Goal: Task Accomplishment & Management: Manage account settings

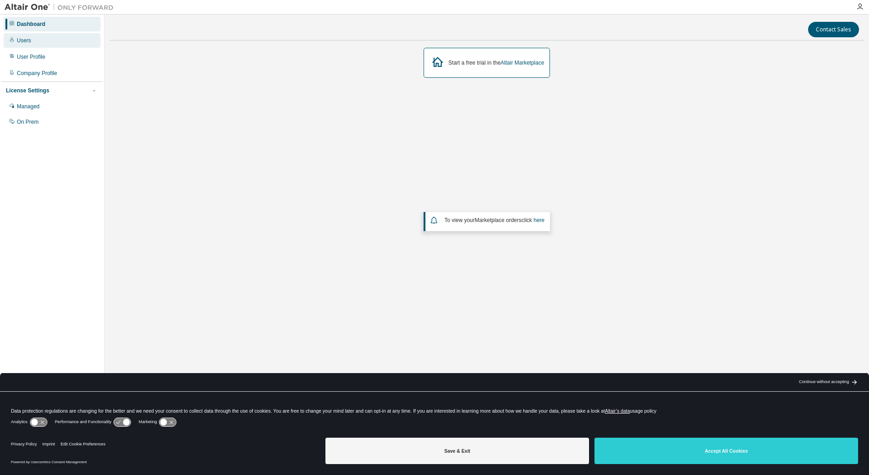
click at [34, 46] on div "Users" at bounding box center [52, 40] width 97 height 15
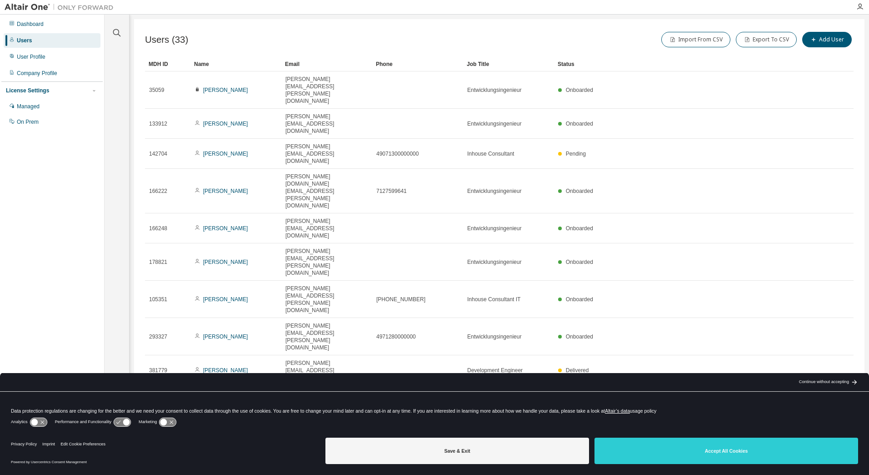
click at [831, 421] on icon "button" at bounding box center [830, 426] width 11 height 11
type input "*"
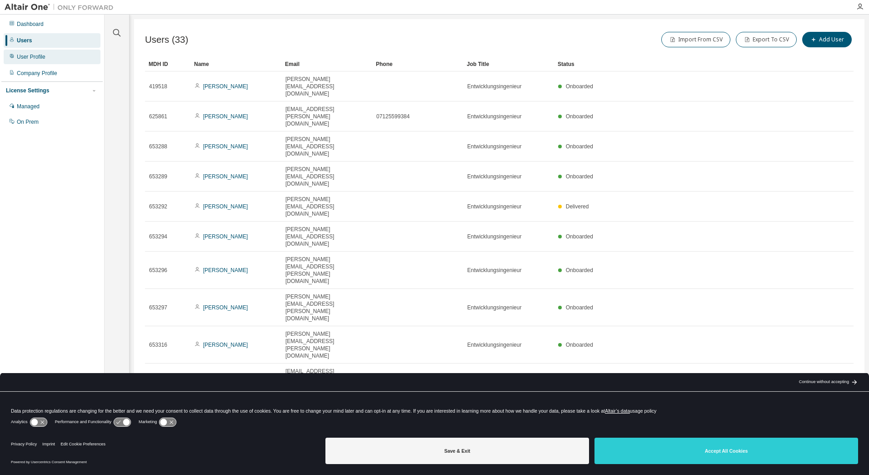
click at [52, 56] on div "User Profile" at bounding box center [52, 57] width 97 height 15
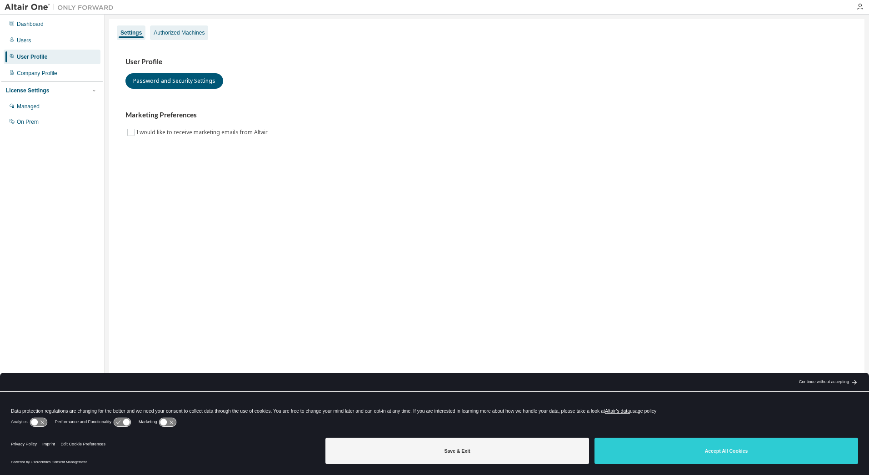
click at [198, 34] on div "Authorized Machines" at bounding box center [179, 32] width 51 height 7
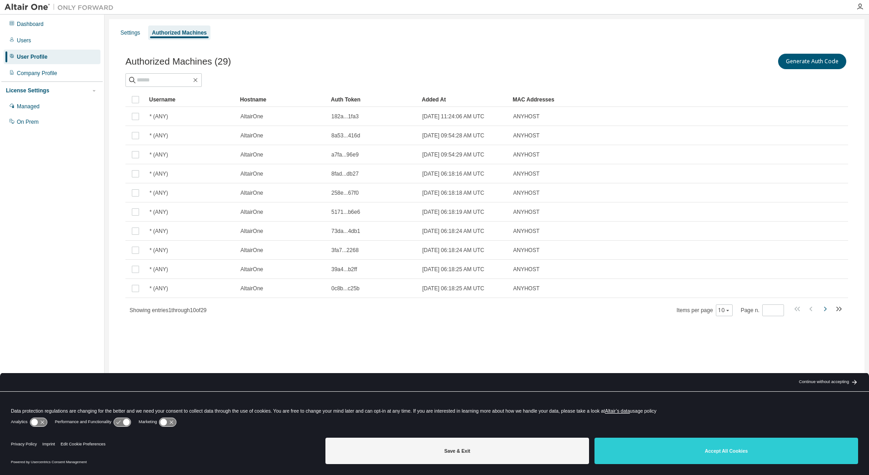
click at [827, 309] on icon "button" at bounding box center [825, 308] width 11 height 11
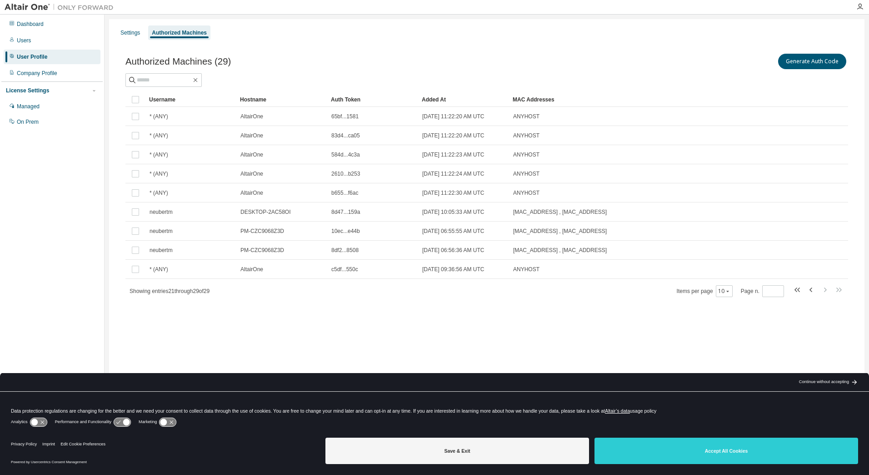
click at [827, 309] on div "Authorized Machines (29) Generate Auth Code Clear Load Save Save As Field Opera…" at bounding box center [487, 181] width 745 height 280
click at [813, 290] on icon "button" at bounding box center [811, 289] width 11 height 11
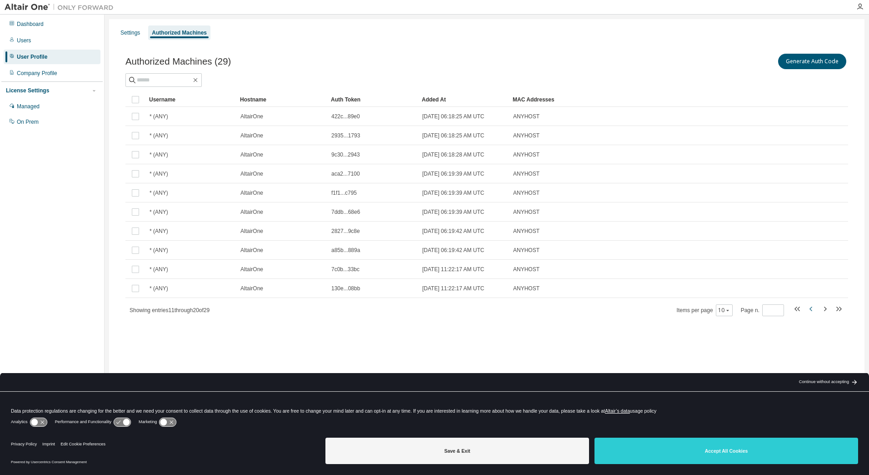
click at [813, 290] on tr "* (ANY) AltairOne 130e...08bb 2024-01-30 11:22:17 AM UTC ANYHOST" at bounding box center [486, 288] width 723 height 19
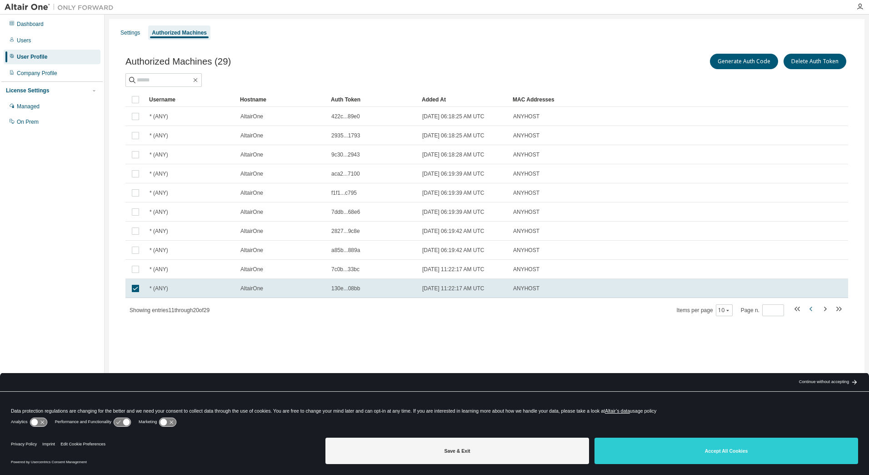
click at [813, 290] on tr "* (ANY) AltairOne 130e...08bb 2024-01-30 11:22:17 AM UTC ANYHOST" at bounding box center [486, 288] width 723 height 19
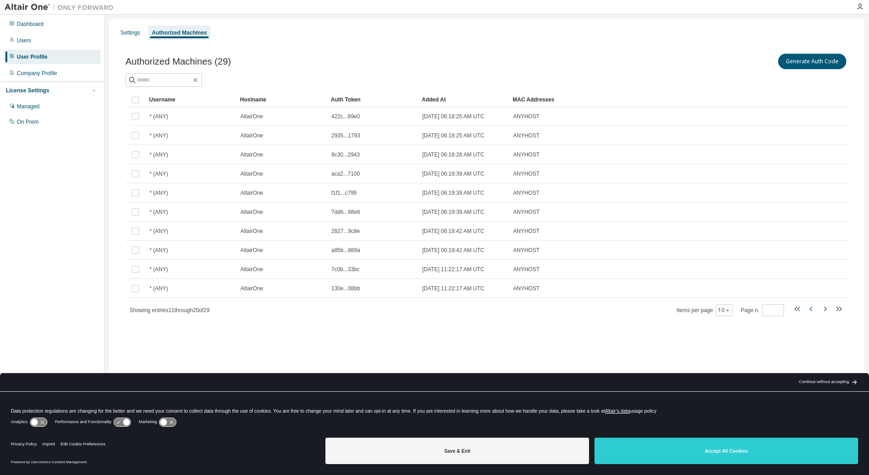
click at [813, 290] on tr "* (ANY) AltairOne 130e...08bb 2024-01-30 11:22:17 AM UTC ANYHOST" at bounding box center [486, 288] width 723 height 19
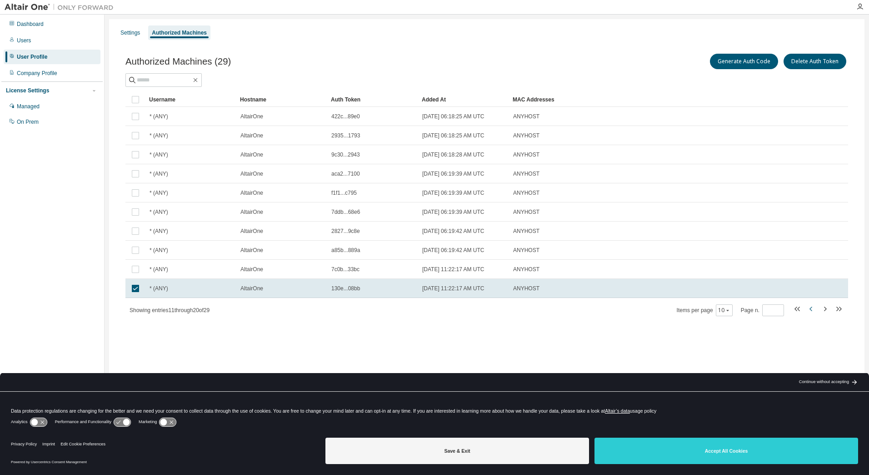
click at [813, 290] on tr "* (ANY) AltairOne 130e...08bb 2024-01-30 11:22:17 AM UTC ANYHOST" at bounding box center [486, 288] width 723 height 19
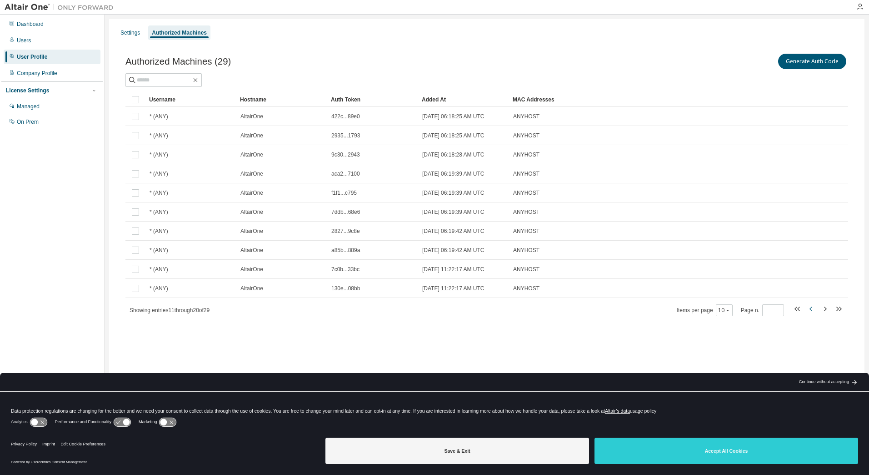
click at [813, 290] on tr "* (ANY) AltairOne 130e...08bb 2024-01-30 11:22:17 AM UTC ANYHOST" at bounding box center [486, 288] width 723 height 19
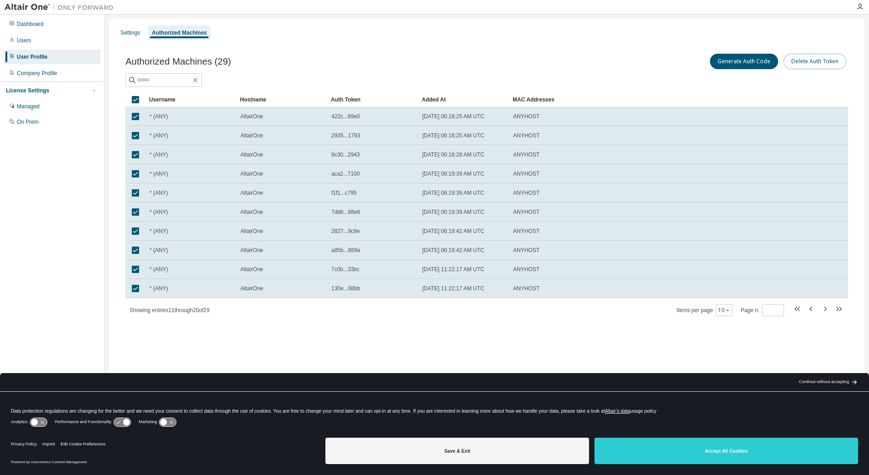
click at [809, 63] on button "Delete Auth Token" at bounding box center [815, 61] width 63 height 15
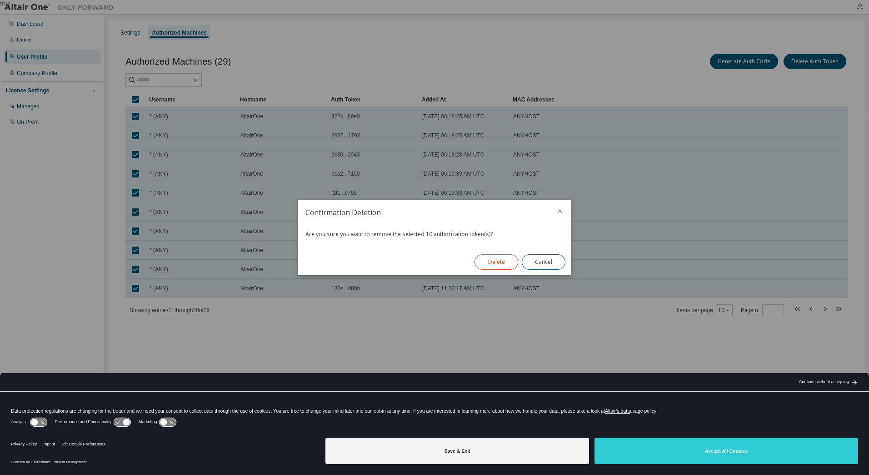
click at [507, 260] on button "Delete" at bounding box center [497, 261] width 44 height 15
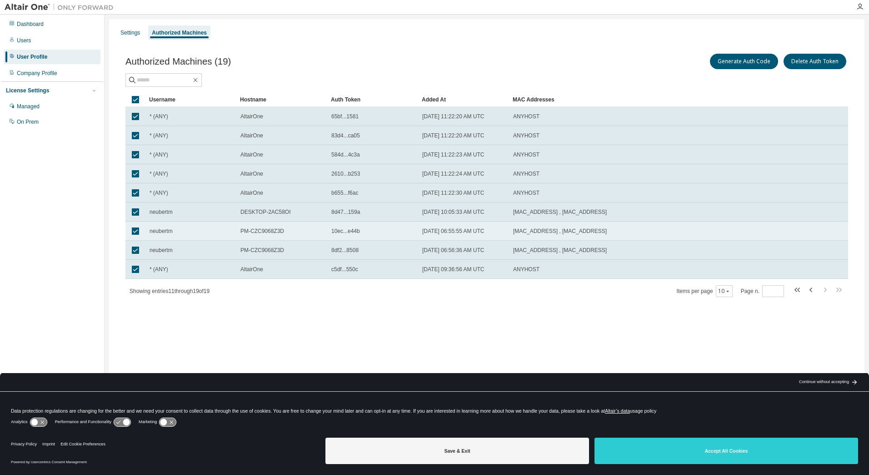
click at [156, 230] on span "neubertm" at bounding box center [161, 230] width 23 height 7
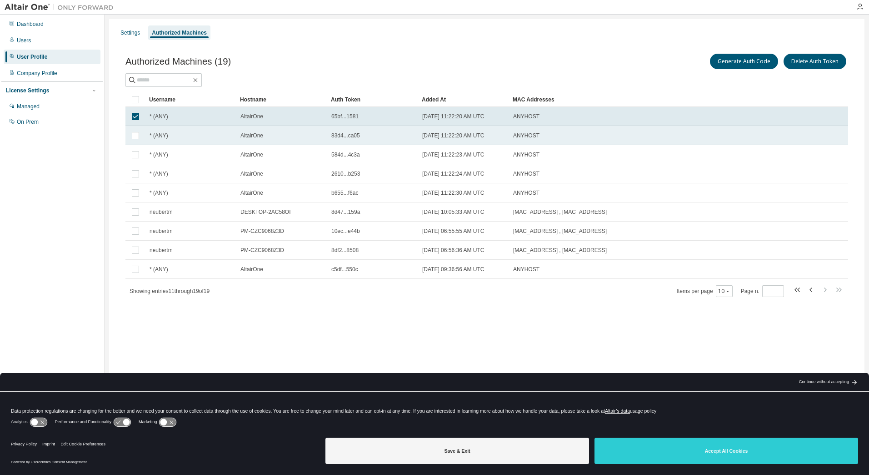
click at [136, 129] on td at bounding box center [135, 135] width 20 height 19
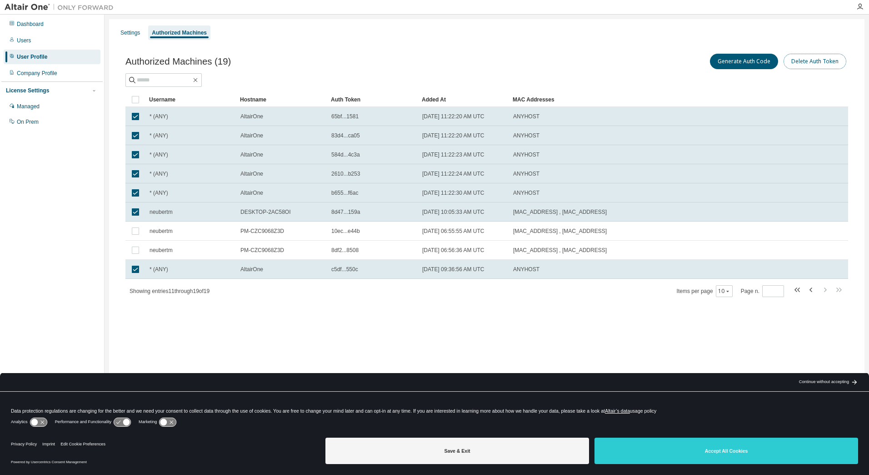
click at [821, 63] on button "Delete Auth Token" at bounding box center [815, 61] width 63 height 15
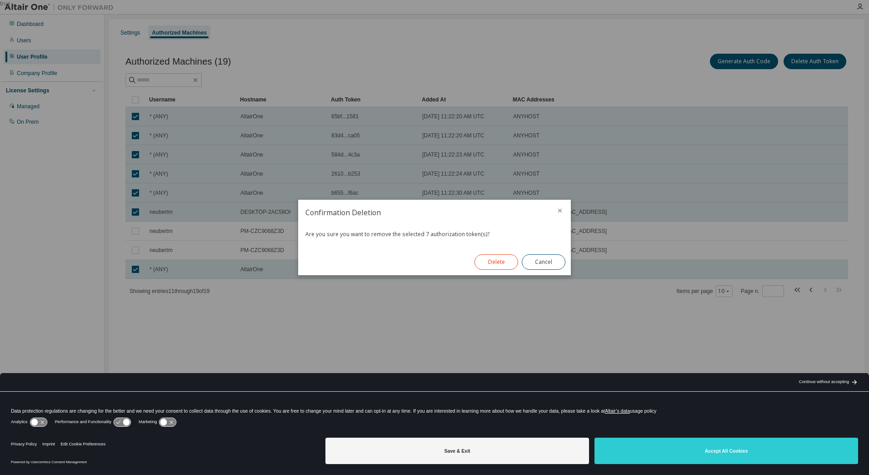
click at [499, 264] on button "Delete" at bounding box center [497, 261] width 44 height 15
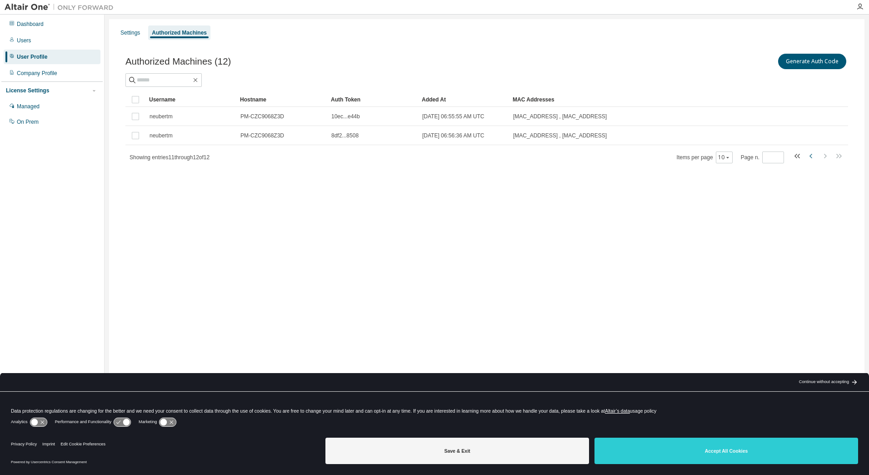
click at [810, 157] on icon "button" at bounding box center [811, 155] width 11 height 11
type input "*"
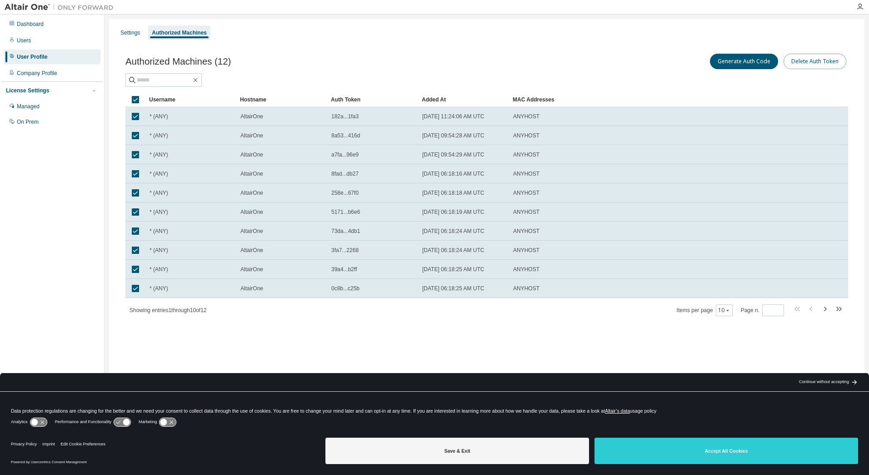
click at [826, 61] on button "Delete Auth Token" at bounding box center [815, 61] width 63 height 15
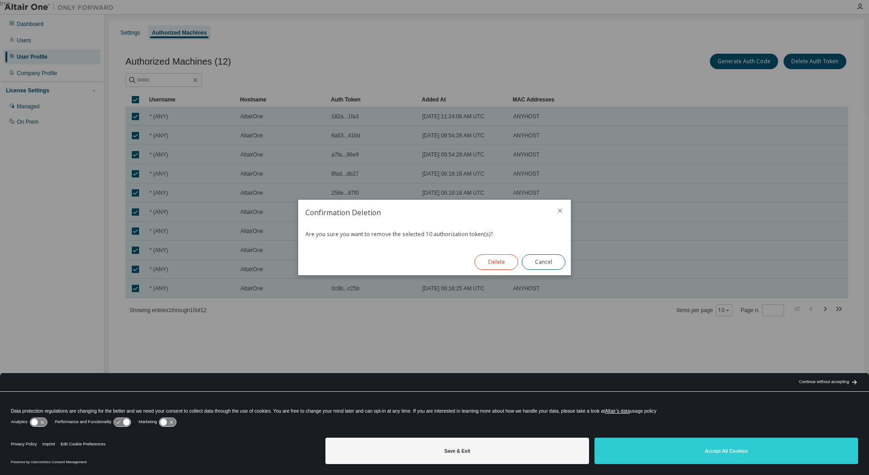
click at [503, 259] on button "Delete" at bounding box center [497, 261] width 44 height 15
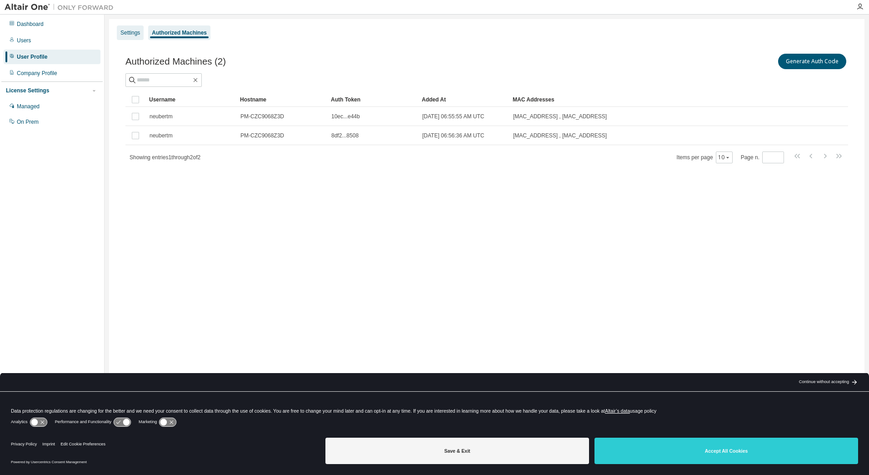
click at [132, 36] on div "Settings" at bounding box center [130, 32] width 20 height 7
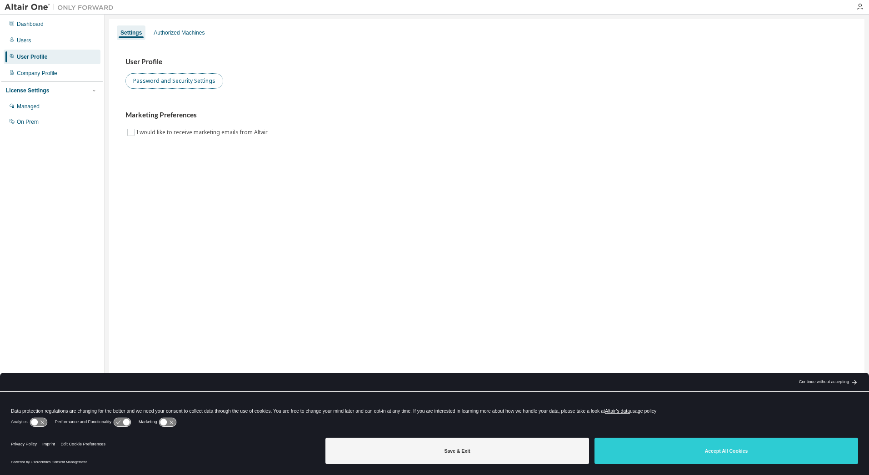
click at [179, 82] on button "Password and Security Settings" at bounding box center [174, 80] width 98 height 15
click at [48, 76] on div "Company Profile" at bounding box center [37, 73] width 40 height 7
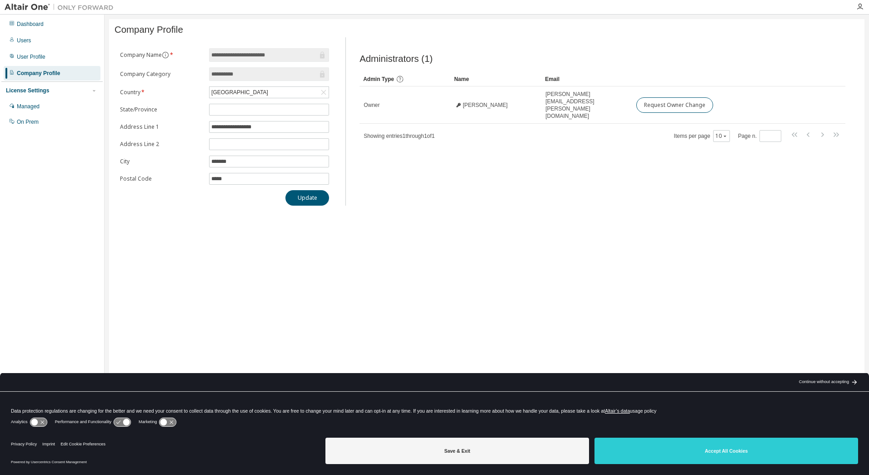
click at [42, 91] on div "License Settings" at bounding box center [27, 90] width 43 height 7
click at [37, 94] on div "License Settings" at bounding box center [27, 90] width 43 height 7
click at [34, 108] on div "Managed" at bounding box center [28, 106] width 23 height 7
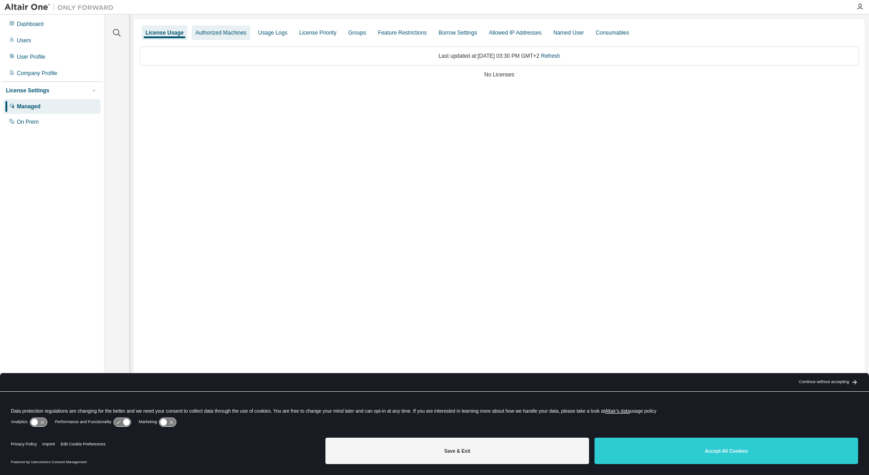
click at [214, 35] on div "Authorized Machines" at bounding box center [220, 32] width 51 height 7
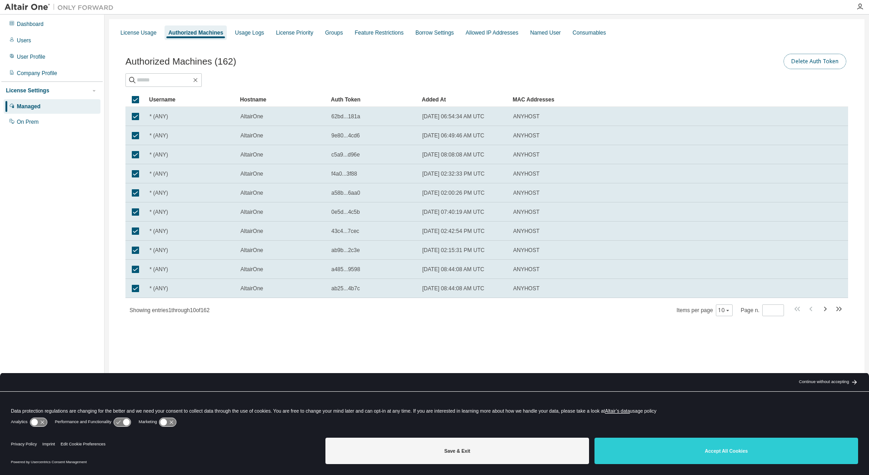
click at [823, 62] on button "Delete Auth Token" at bounding box center [815, 61] width 63 height 15
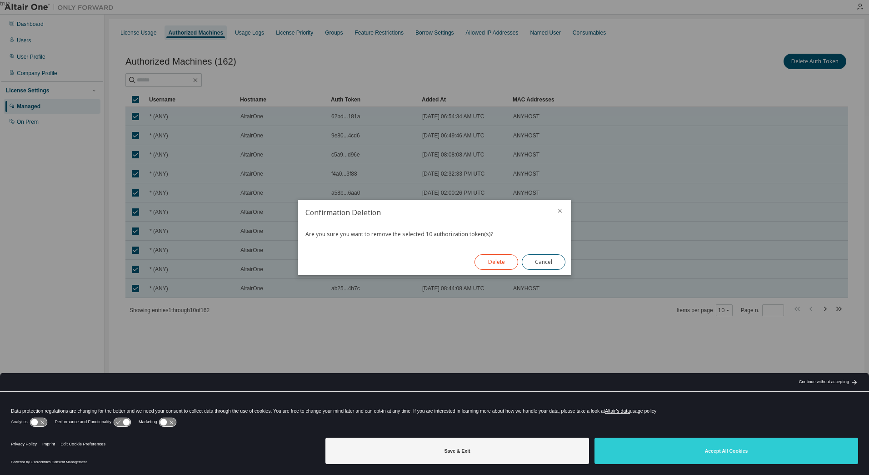
click at [502, 261] on button "Delete" at bounding box center [497, 261] width 44 height 15
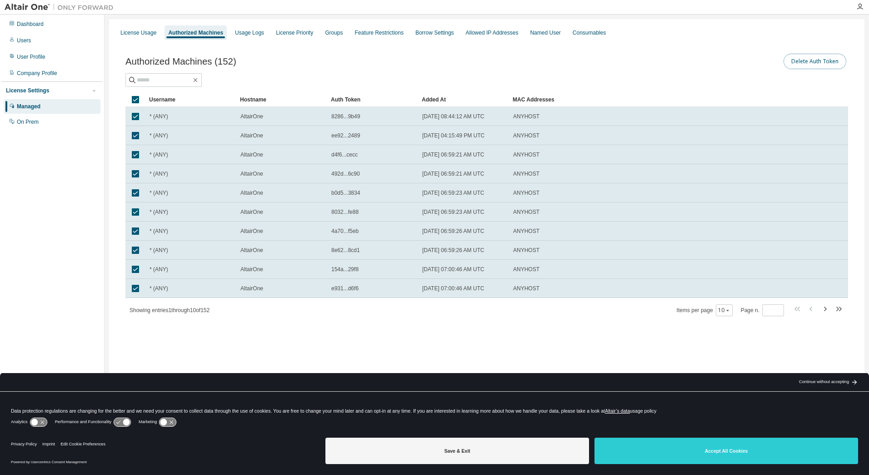
click at [812, 64] on button "Delete Auth Token" at bounding box center [815, 61] width 63 height 15
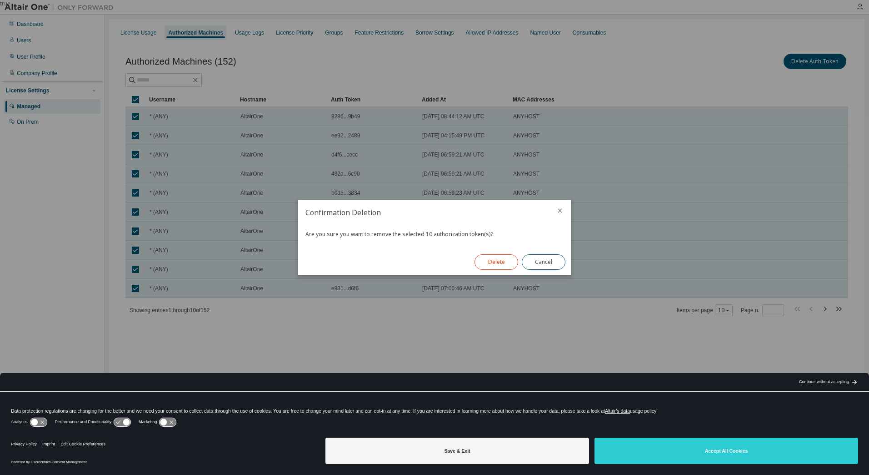
click at [496, 266] on button "Delete" at bounding box center [497, 261] width 44 height 15
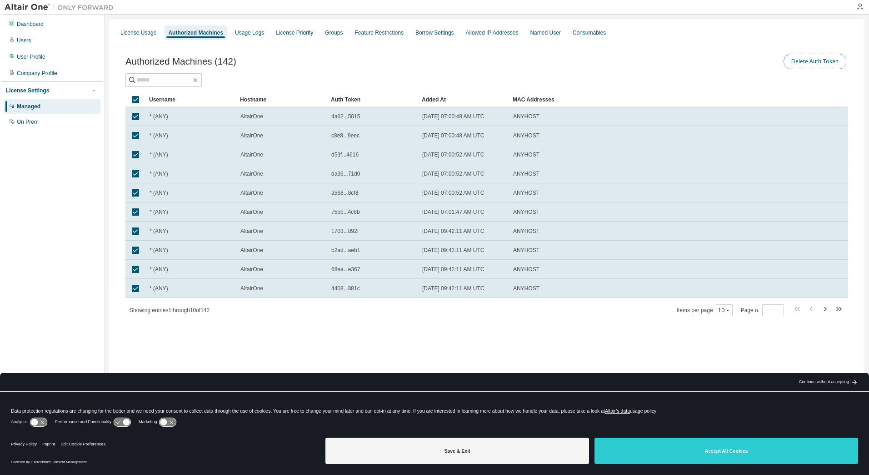
click at [803, 62] on button "Delete Auth Token" at bounding box center [815, 61] width 63 height 15
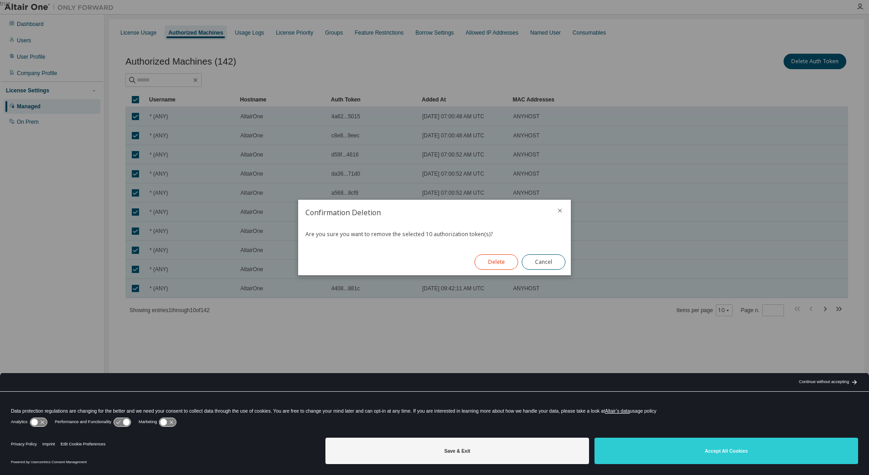
click at [501, 261] on button "Delete" at bounding box center [497, 261] width 44 height 15
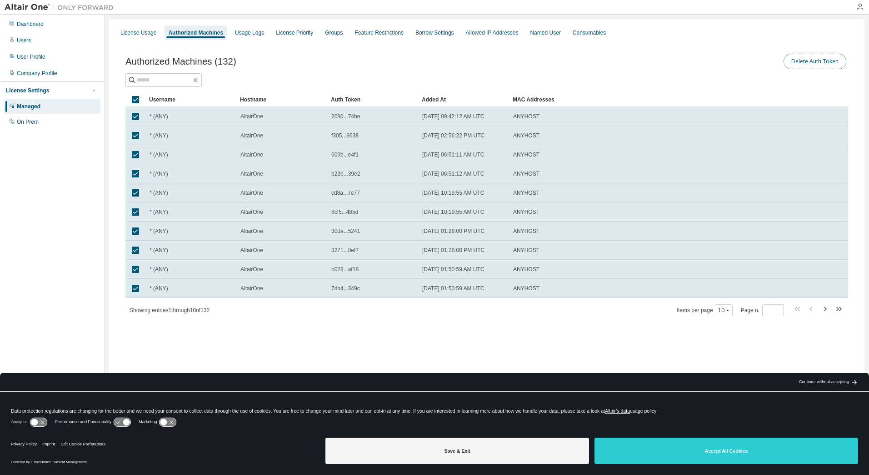
click at [812, 62] on button "Delete Auth Token" at bounding box center [815, 61] width 63 height 15
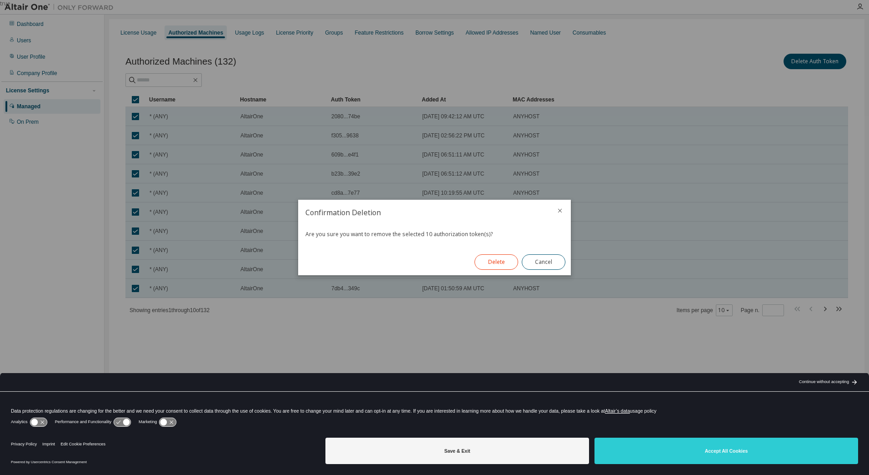
click at [483, 257] on button "Delete" at bounding box center [497, 261] width 44 height 15
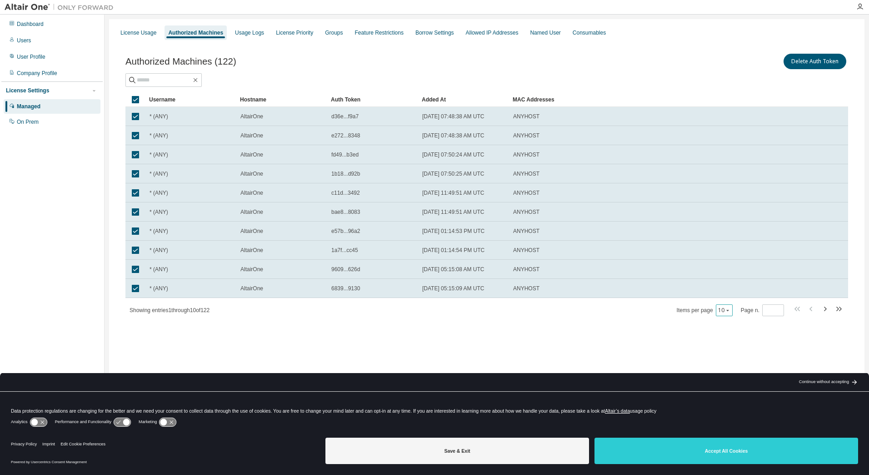
click at [731, 311] on icon "button" at bounding box center [727, 309] width 5 height 5
click at [734, 364] on div "100" at bounding box center [753, 366] width 73 height 11
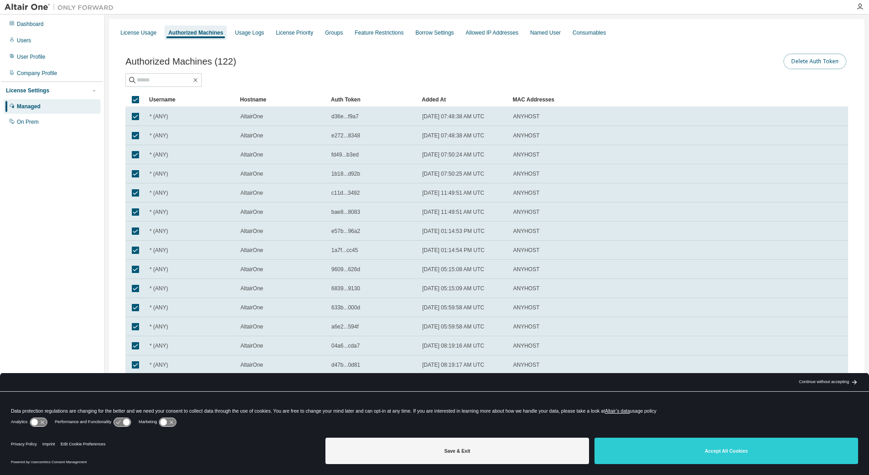
click at [811, 68] on button "Delete Auth Token" at bounding box center [815, 61] width 63 height 15
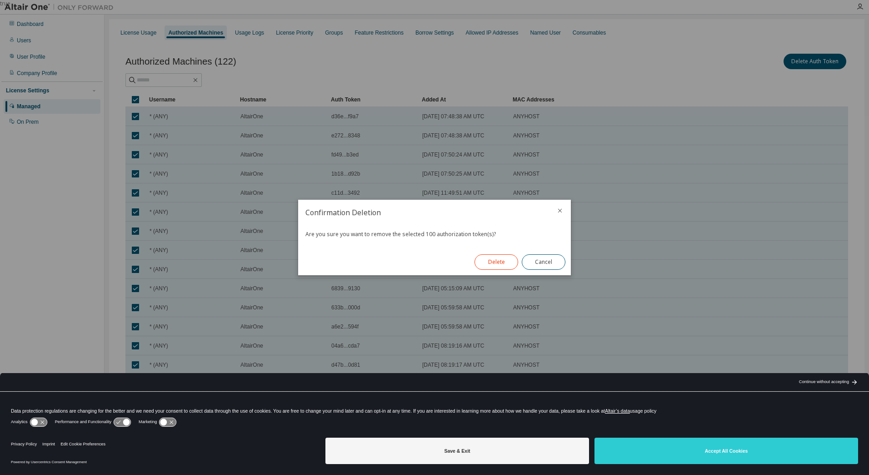
click at [506, 266] on button "Delete" at bounding box center [497, 261] width 44 height 15
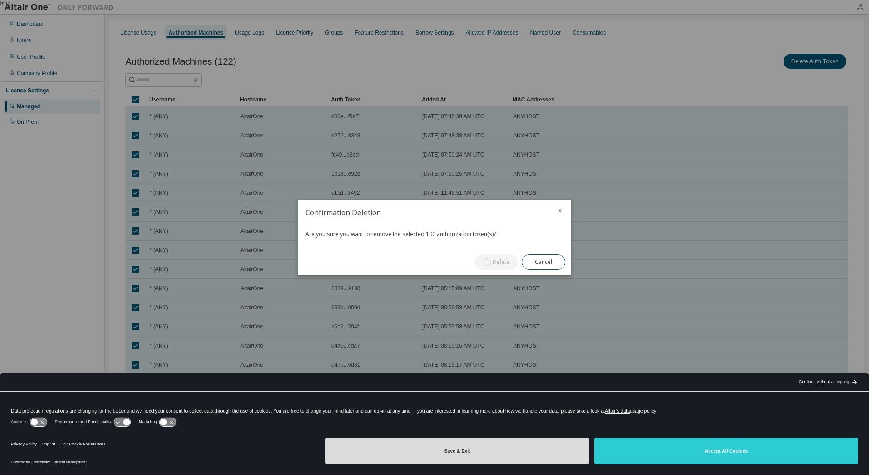
click at [474, 451] on button "Save & Exit" at bounding box center [457, 450] width 264 height 26
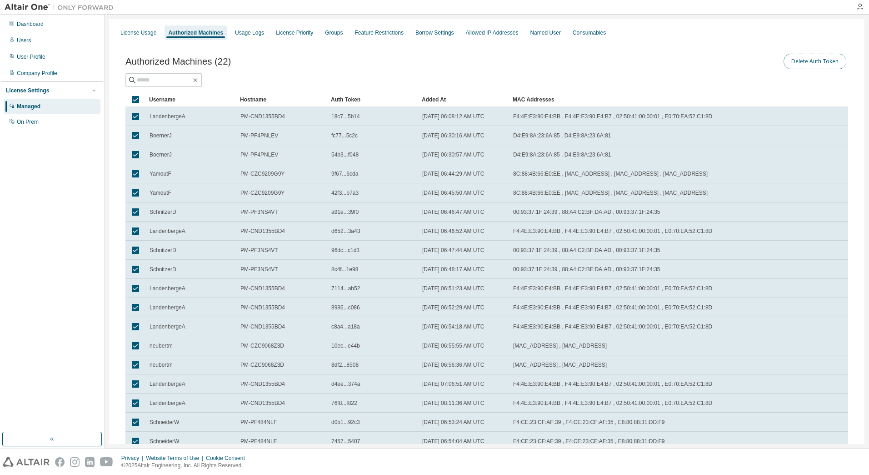
click at [825, 57] on button "Delete Auth Token" at bounding box center [815, 61] width 63 height 15
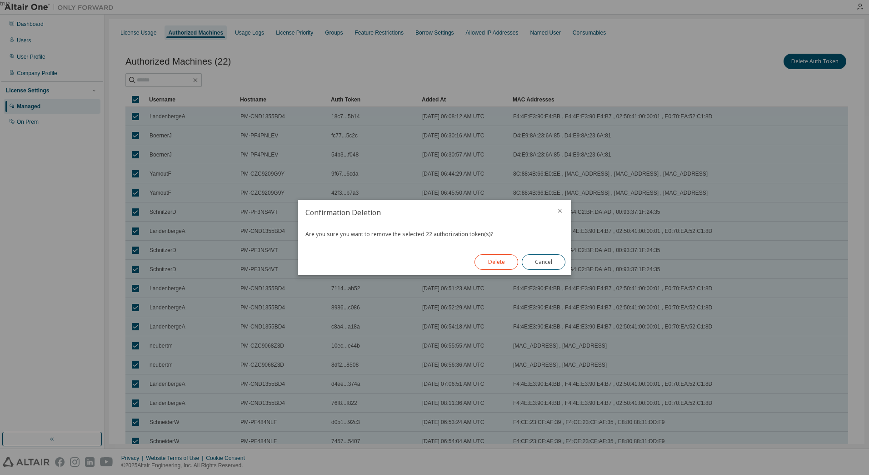
click at [503, 263] on button "Delete" at bounding box center [497, 261] width 44 height 15
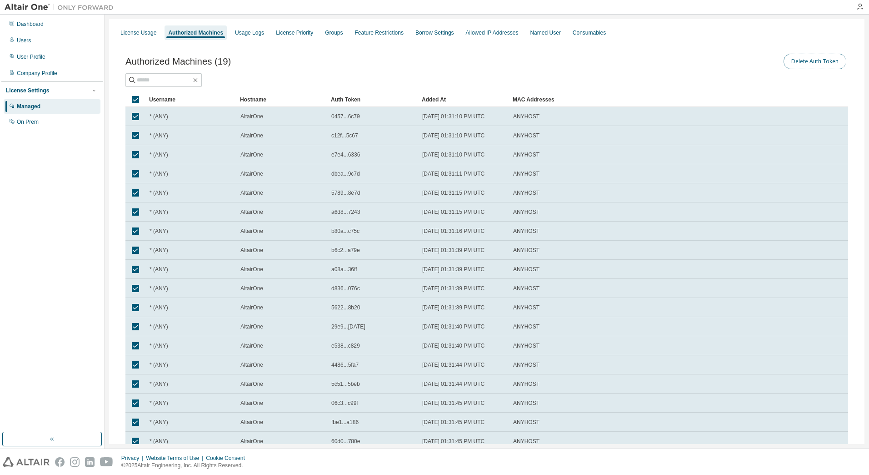
click at [800, 60] on button "Delete Auth Token" at bounding box center [815, 61] width 63 height 15
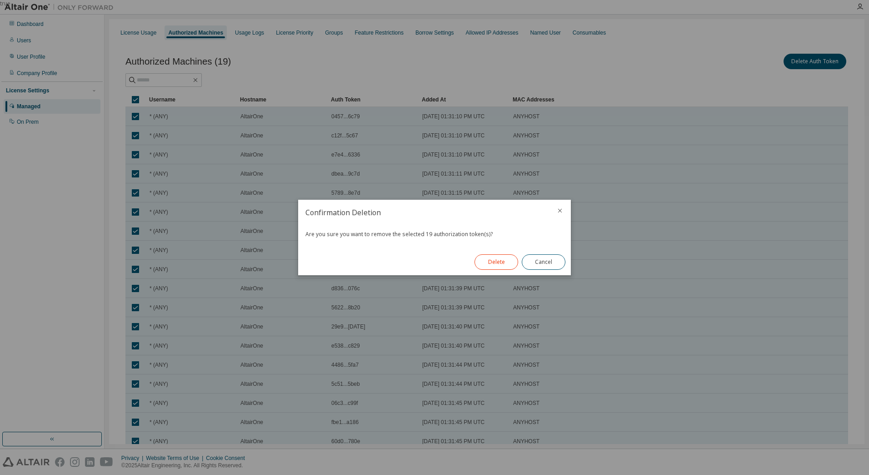
click at [503, 259] on button "Delete" at bounding box center [497, 261] width 44 height 15
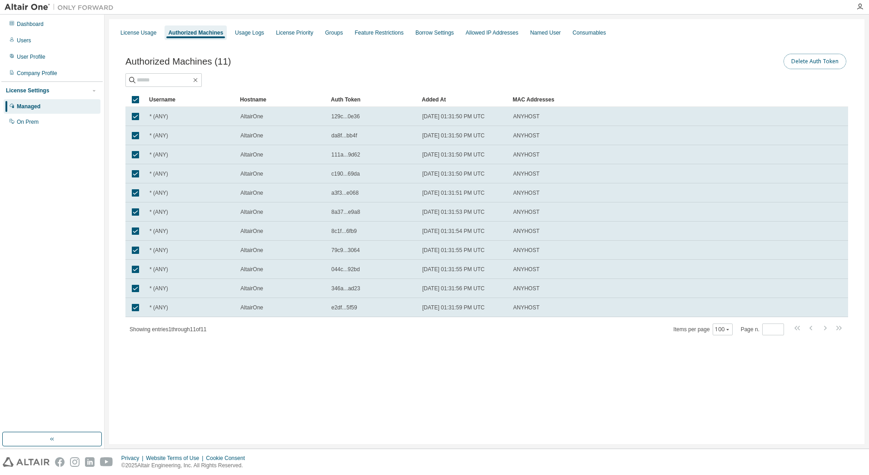
click at [817, 63] on button "Delete Auth Token" at bounding box center [815, 61] width 63 height 15
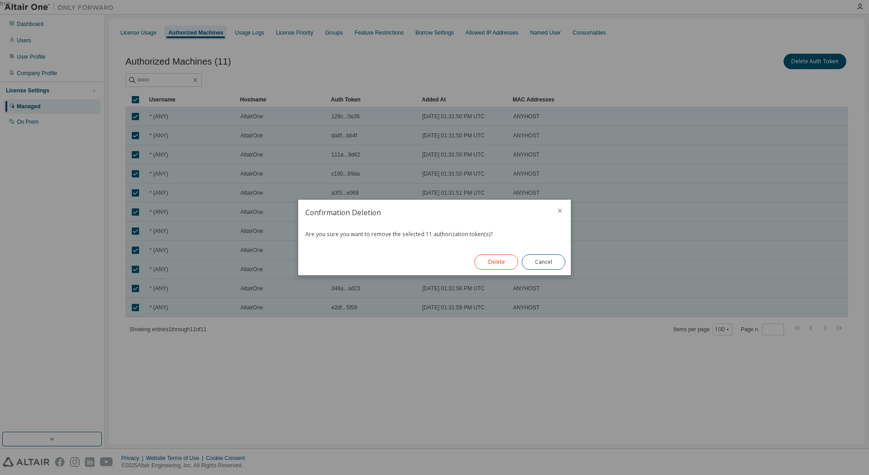
click at [486, 264] on button "Delete" at bounding box center [497, 261] width 44 height 15
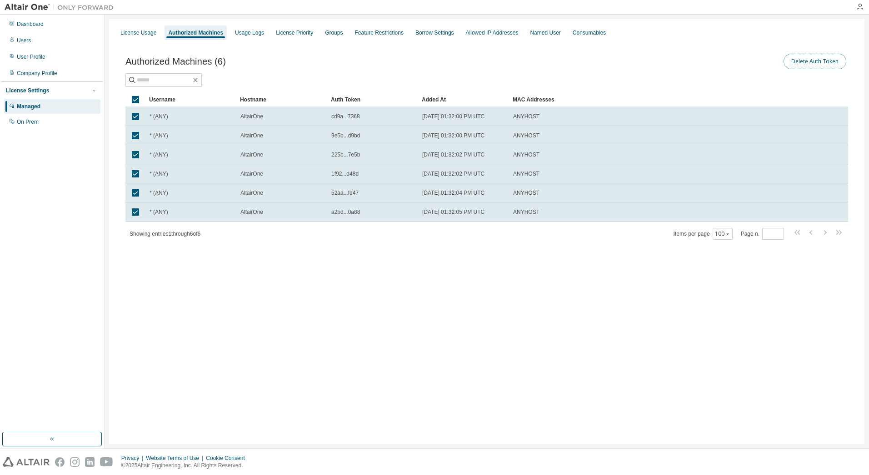
click at [811, 60] on button "Delete Auth Token" at bounding box center [815, 61] width 63 height 15
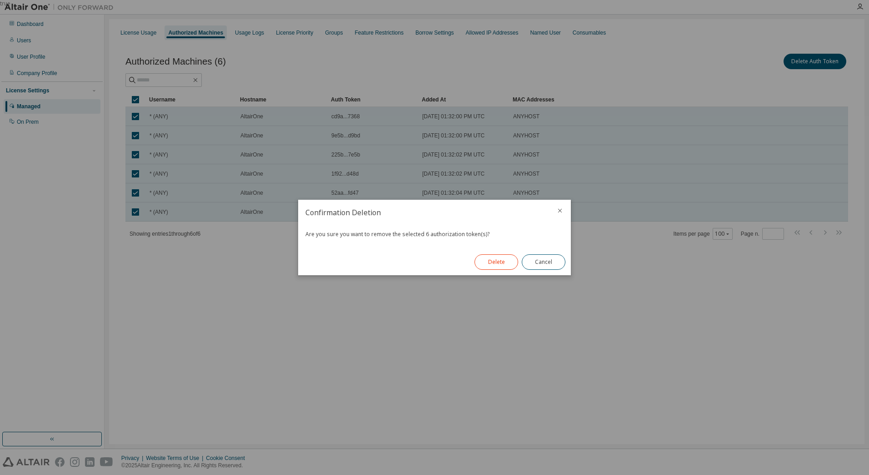
click at [505, 259] on button "Delete" at bounding box center [497, 261] width 44 height 15
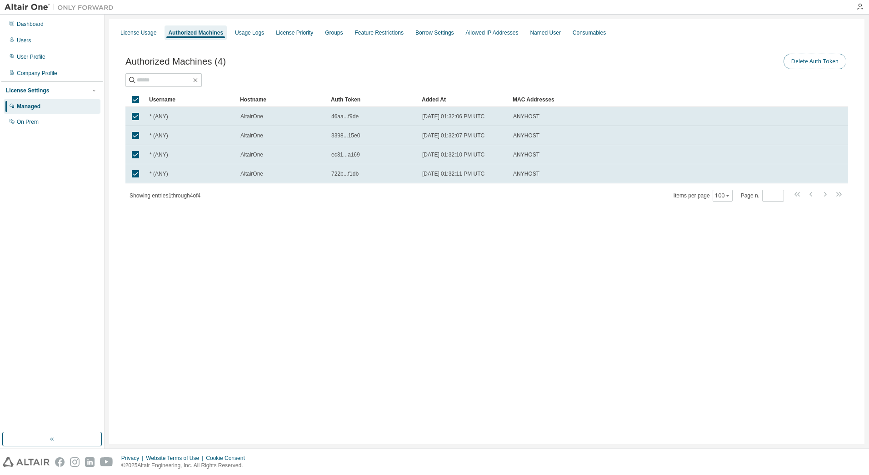
click at [821, 60] on button "Delete Auth Token" at bounding box center [815, 61] width 63 height 15
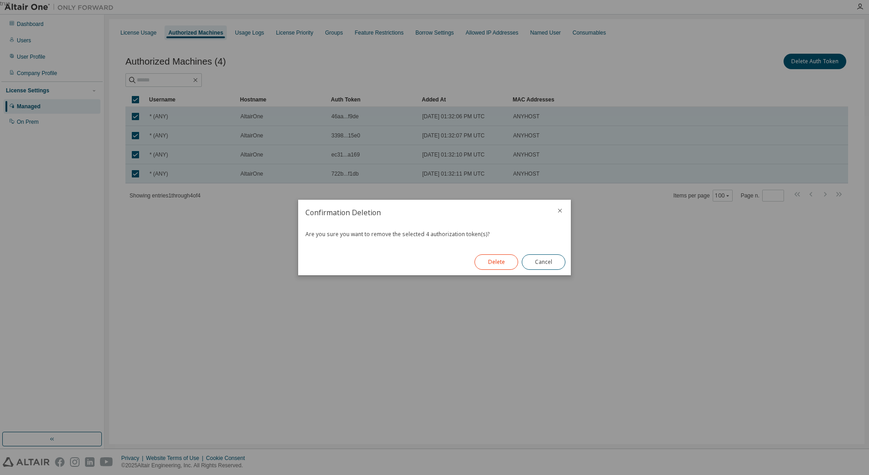
click at [502, 261] on button "Delete" at bounding box center [497, 261] width 44 height 15
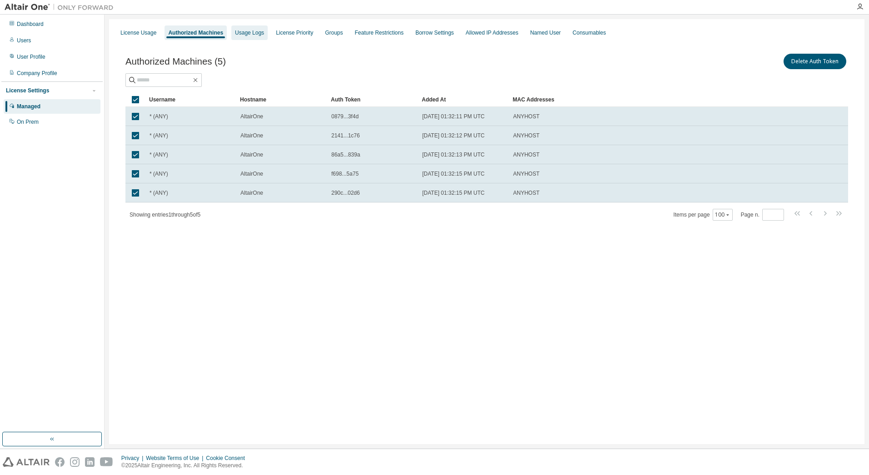
click at [248, 35] on div "Usage Logs" at bounding box center [249, 32] width 29 height 7
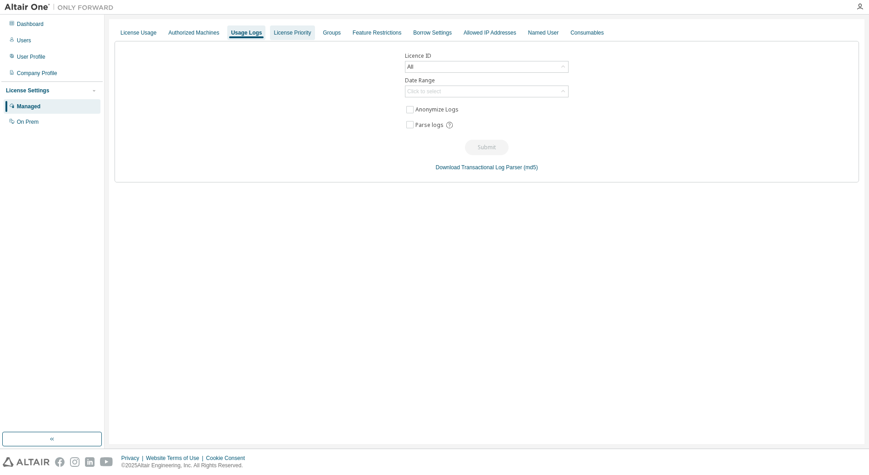
click at [283, 33] on div "License Priority" at bounding box center [292, 32] width 37 height 7
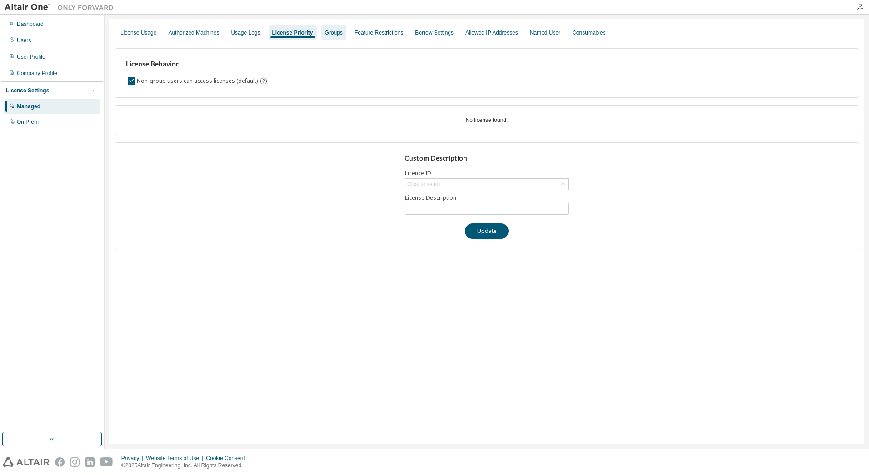
click at [331, 35] on div "Groups" at bounding box center [334, 32] width 18 height 7
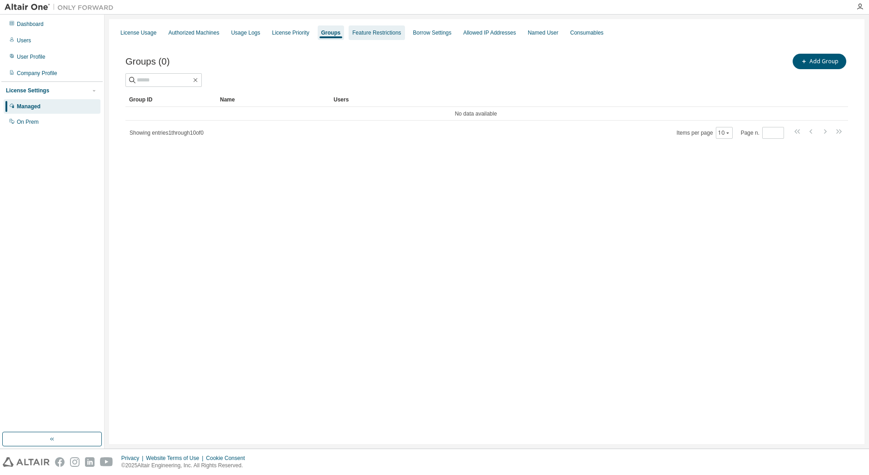
click at [376, 37] on div "Feature Restrictions" at bounding box center [377, 32] width 56 height 15
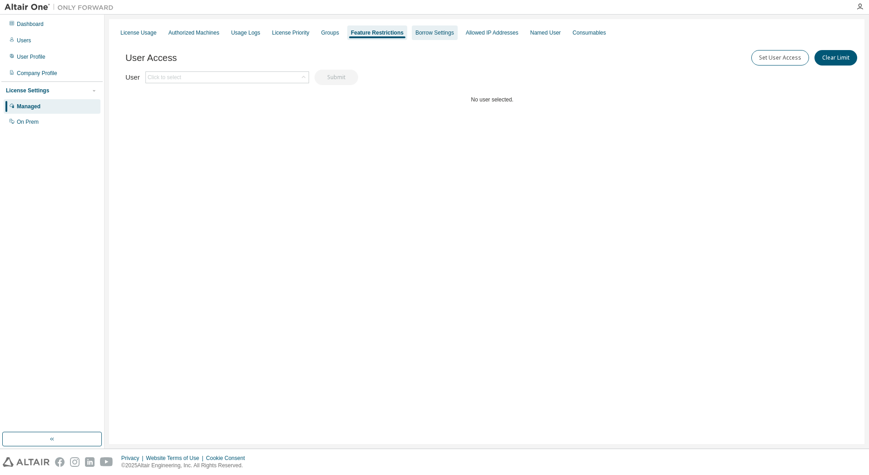
click at [426, 32] on div "Borrow Settings" at bounding box center [435, 32] width 39 height 7
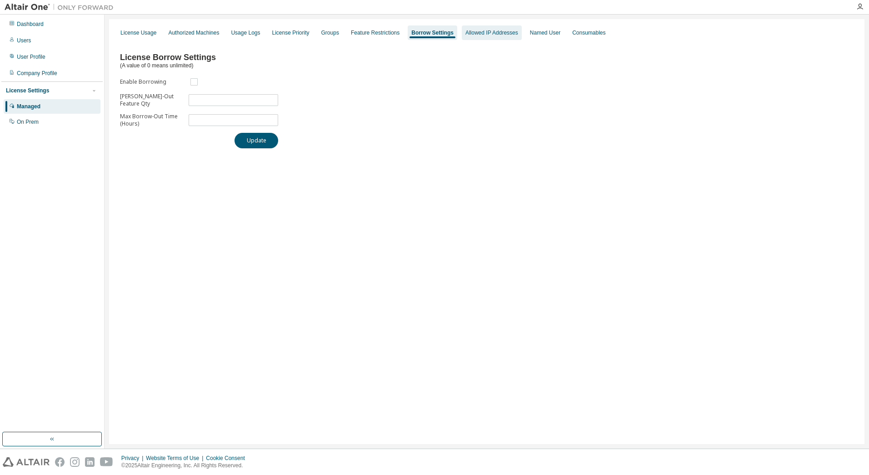
click at [481, 35] on div "Allowed IP Addresses" at bounding box center [492, 32] width 53 height 7
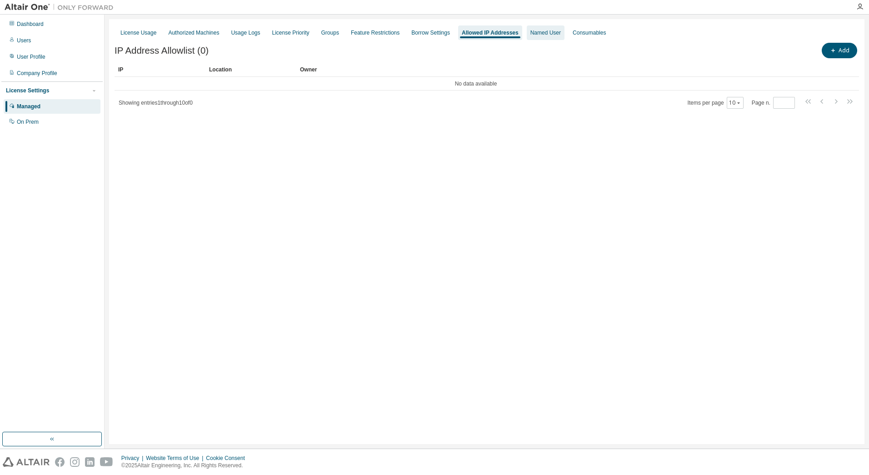
click at [540, 33] on div "Named User" at bounding box center [546, 32] width 30 height 7
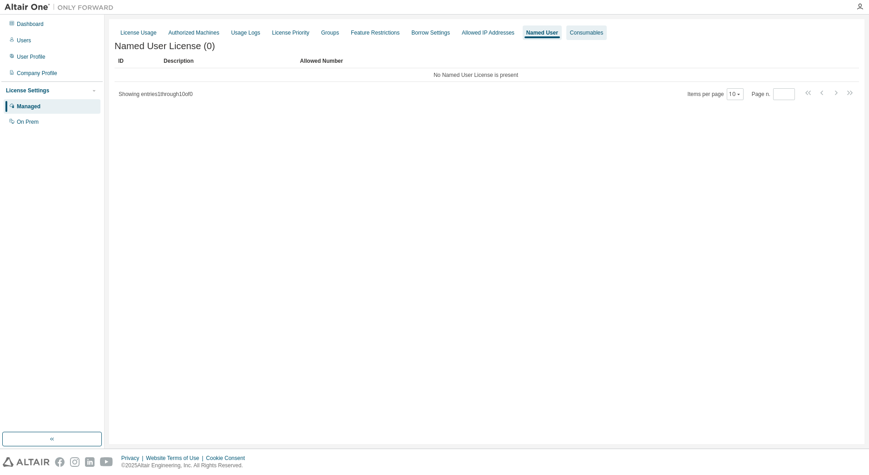
click at [576, 33] on div "Consumables" at bounding box center [586, 32] width 33 height 7
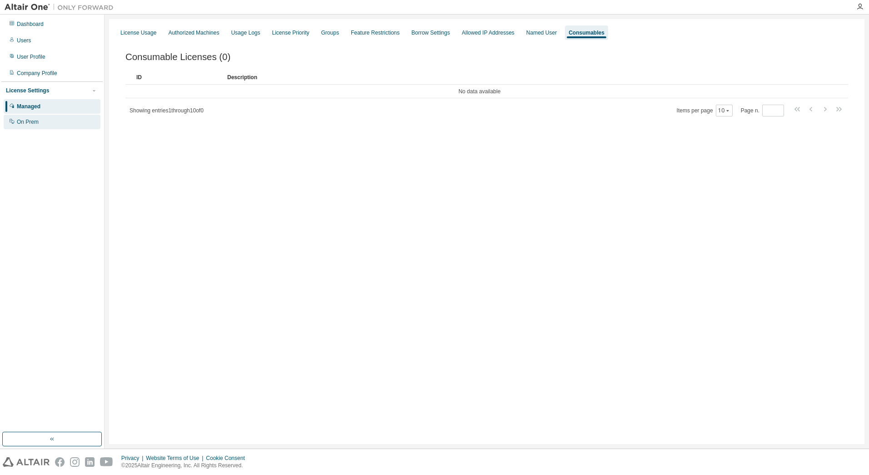
click at [27, 125] on div "On Prem" at bounding box center [28, 121] width 22 height 7
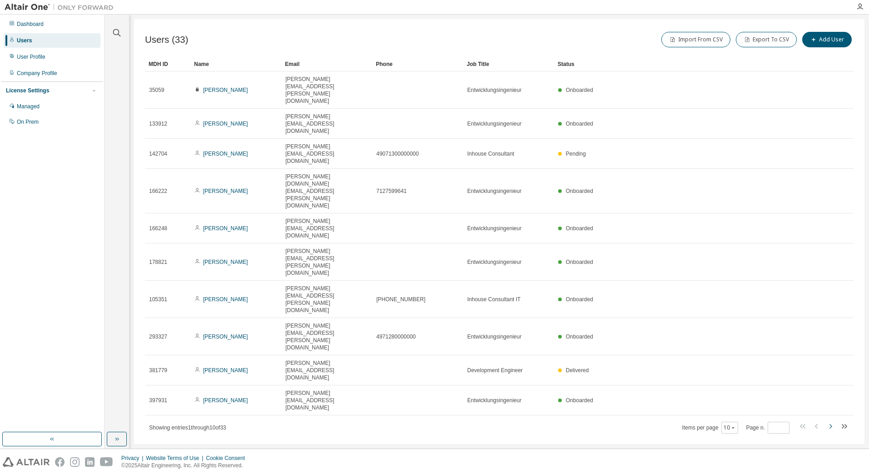
click at [830, 421] on icon "button" at bounding box center [830, 426] width 11 height 11
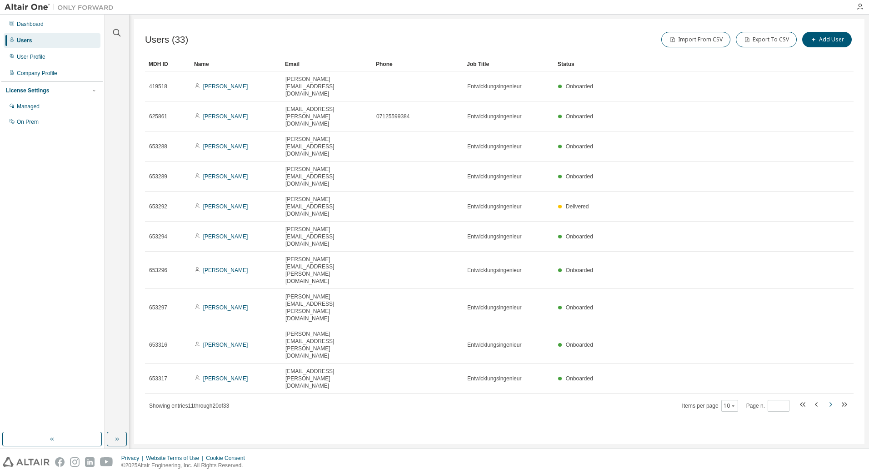
click at [830, 399] on icon "button" at bounding box center [830, 404] width 11 height 11
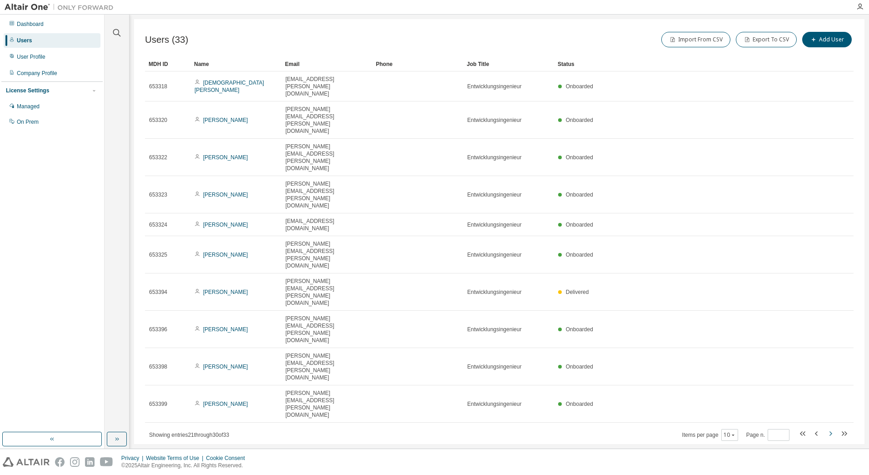
click at [831, 431] on icon "button" at bounding box center [831, 433] width 3 height 5
type input "*"
